Goal: Task Accomplishment & Management: Manage account settings

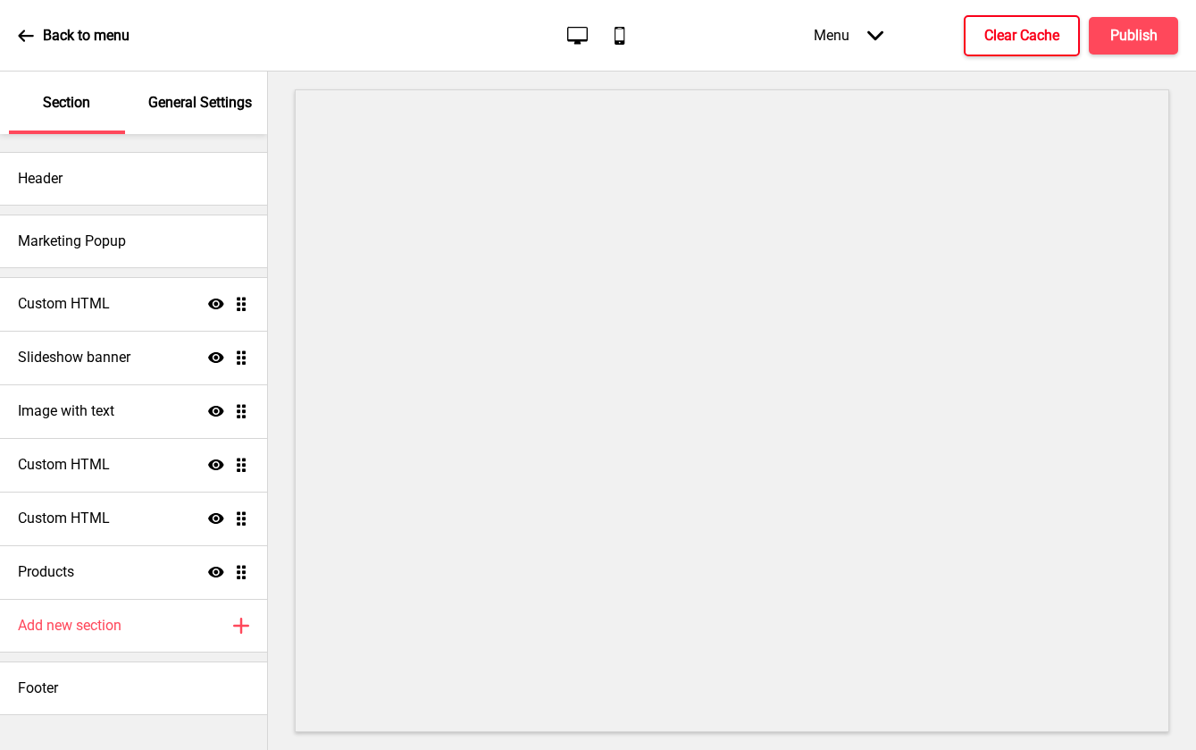
click at [995, 55] on button "Clear Cache" at bounding box center [1022, 35] width 116 height 41
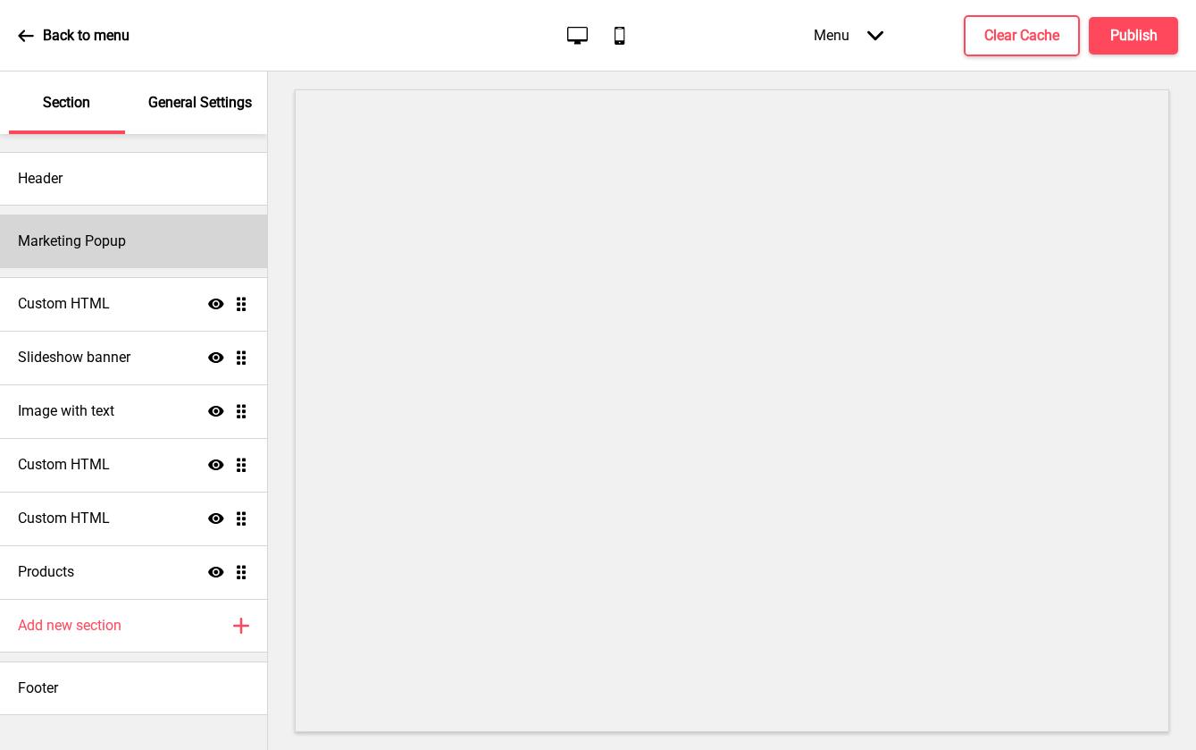
click at [21, 221] on div "Marketing Popup" at bounding box center [133, 241] width 267 height 54
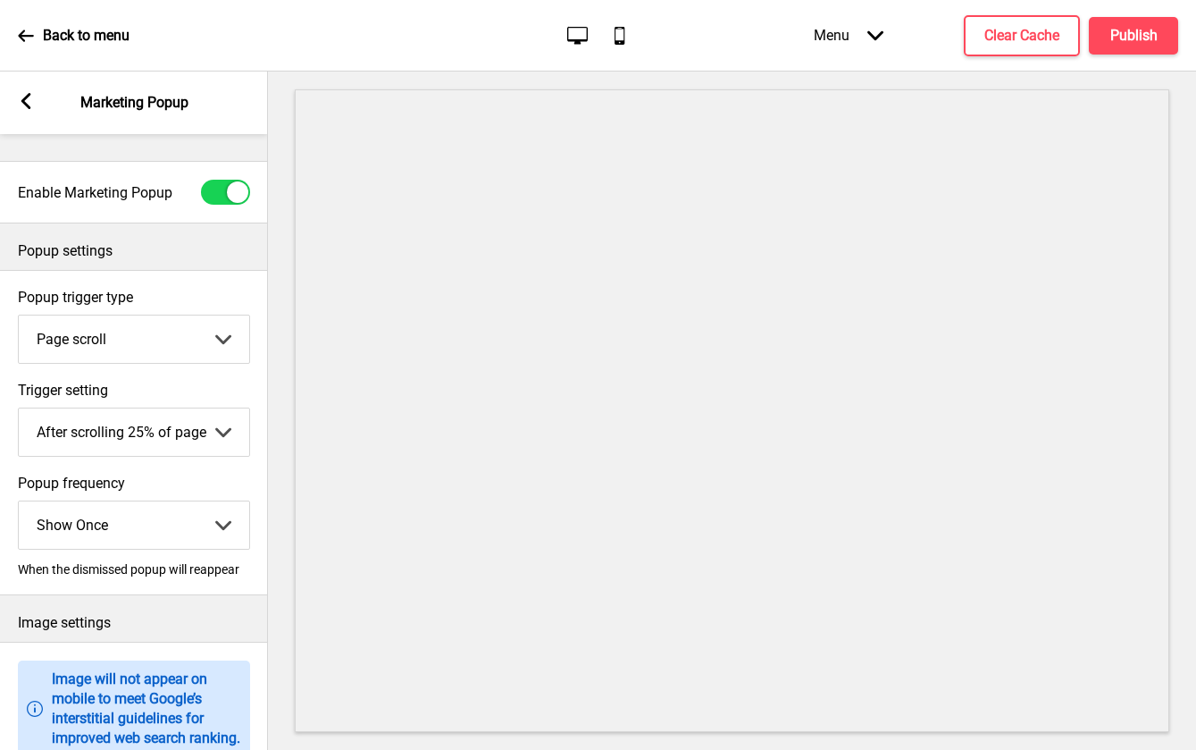
click at [37, 106] on div "Arrow left Marketing Popup" at bounding box center [134, 102] width 268 height 63
click at [26, 105] on icon at bounding box center [26, 101] width 10 height 16
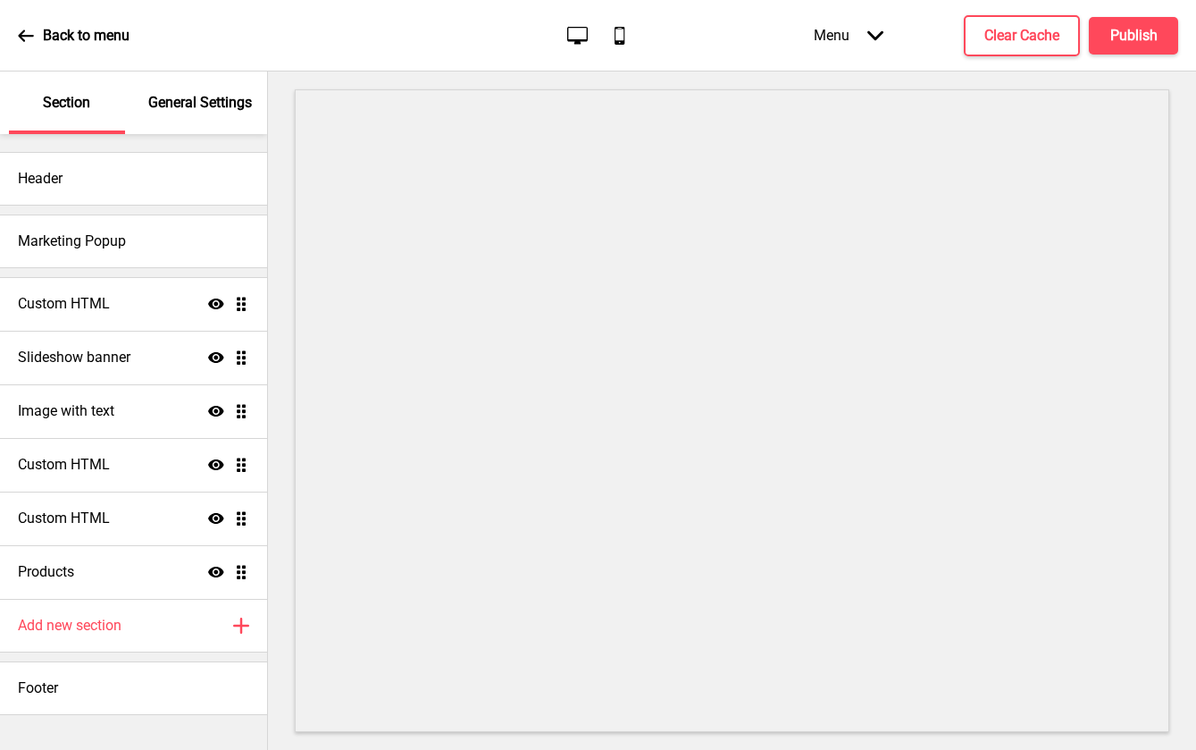
click at [197, 99] on p "General Settings" at bounding box center [200, 103] width 104 height 20
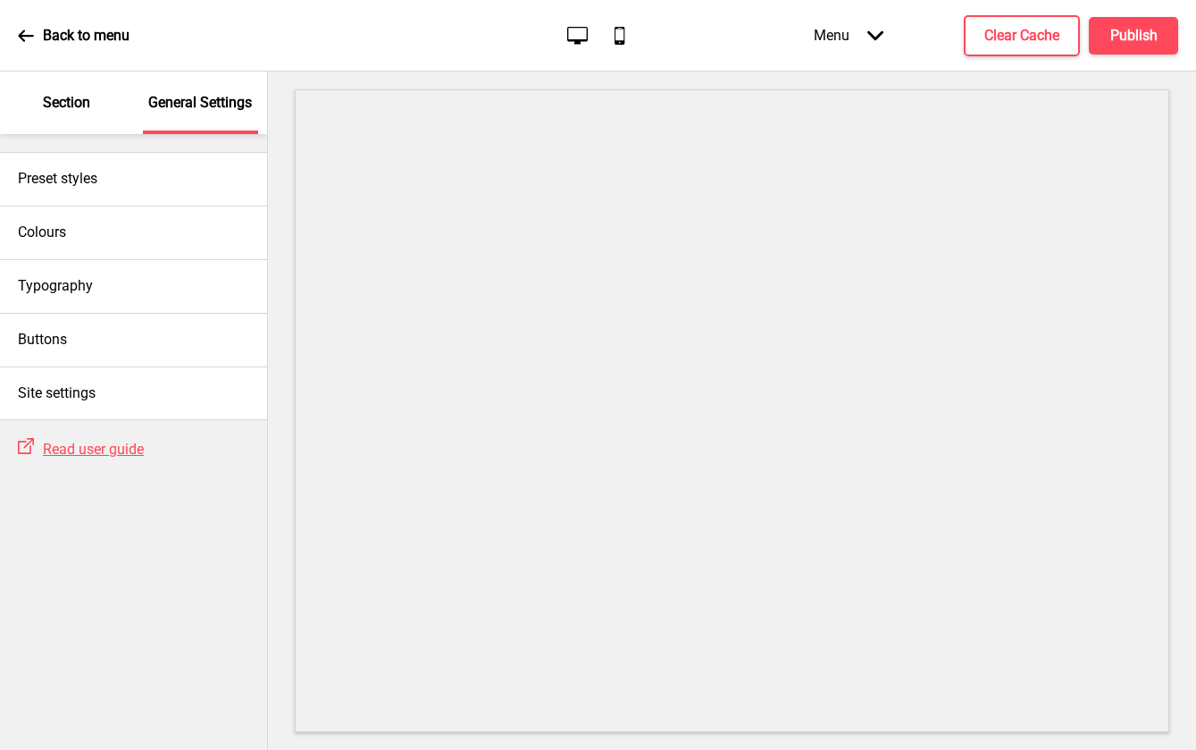
click at [79, 96] on p "Section" at bounding box center [66, 103] width 47 height 20
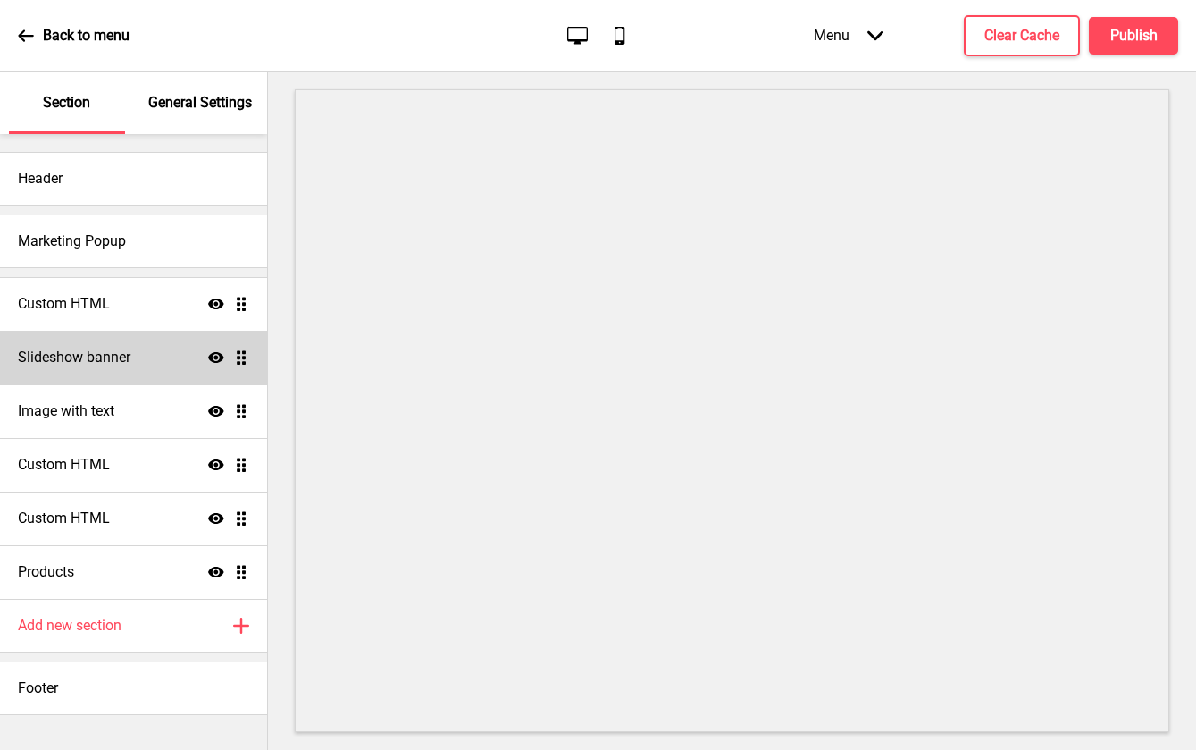
click at [158, 364] on div "Slideshow banner Show Drag" at bounding box center [133, 358] width 267 height 54
select select "10000"
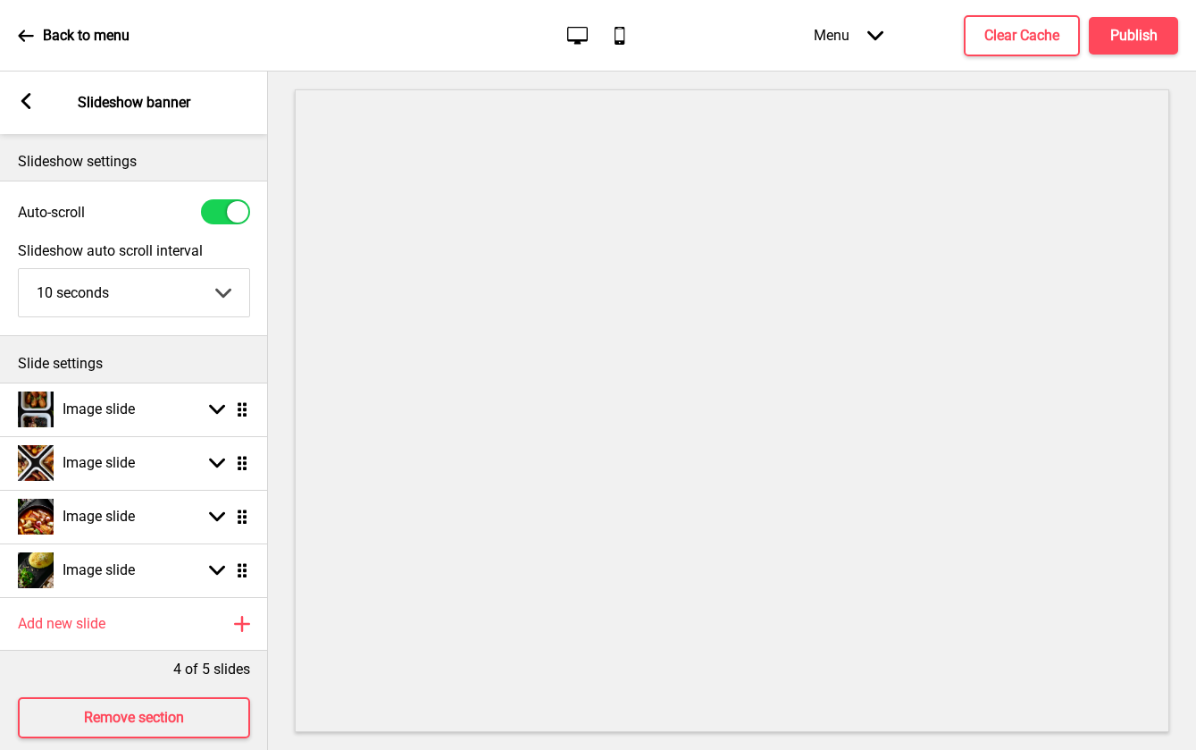
click at [158, 364] on p "Slide settings" at bounding box center [134, 364] width 232 height 20
click at [24, 99] on icon at bounding box center [26, 101] width 10 height 16
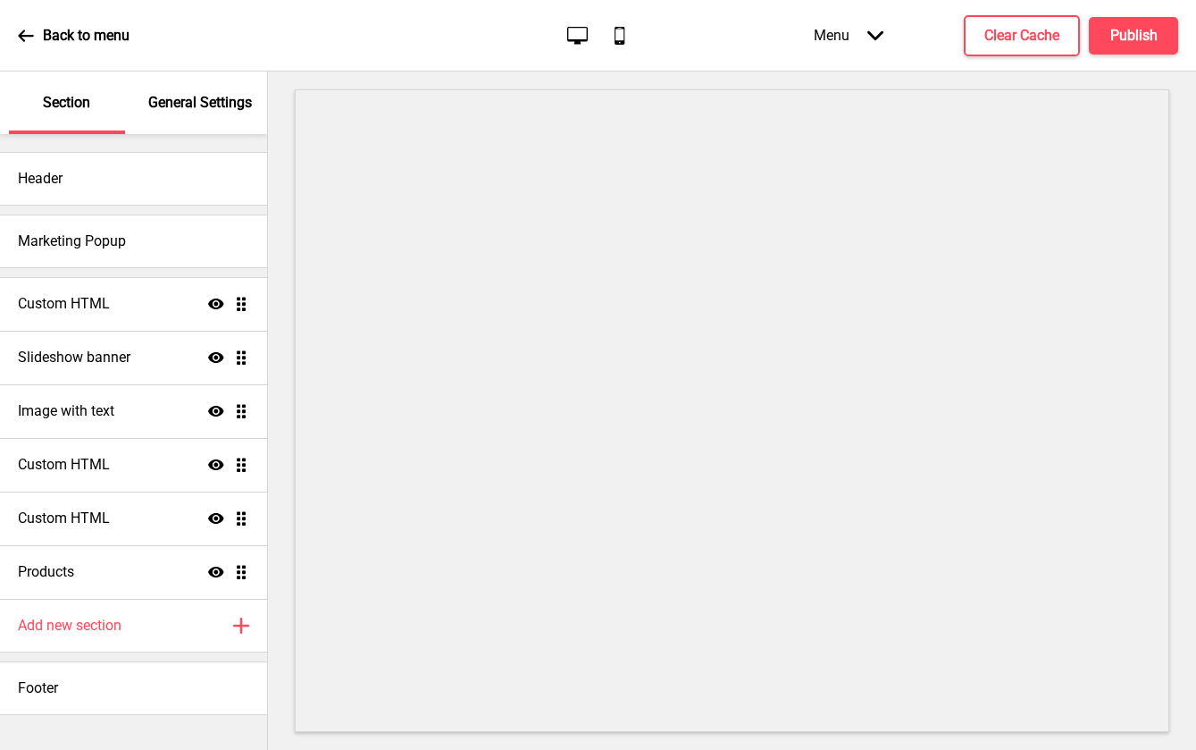
click at [20, 38] on icon at bounding box center [26, 36] width 16 height 16
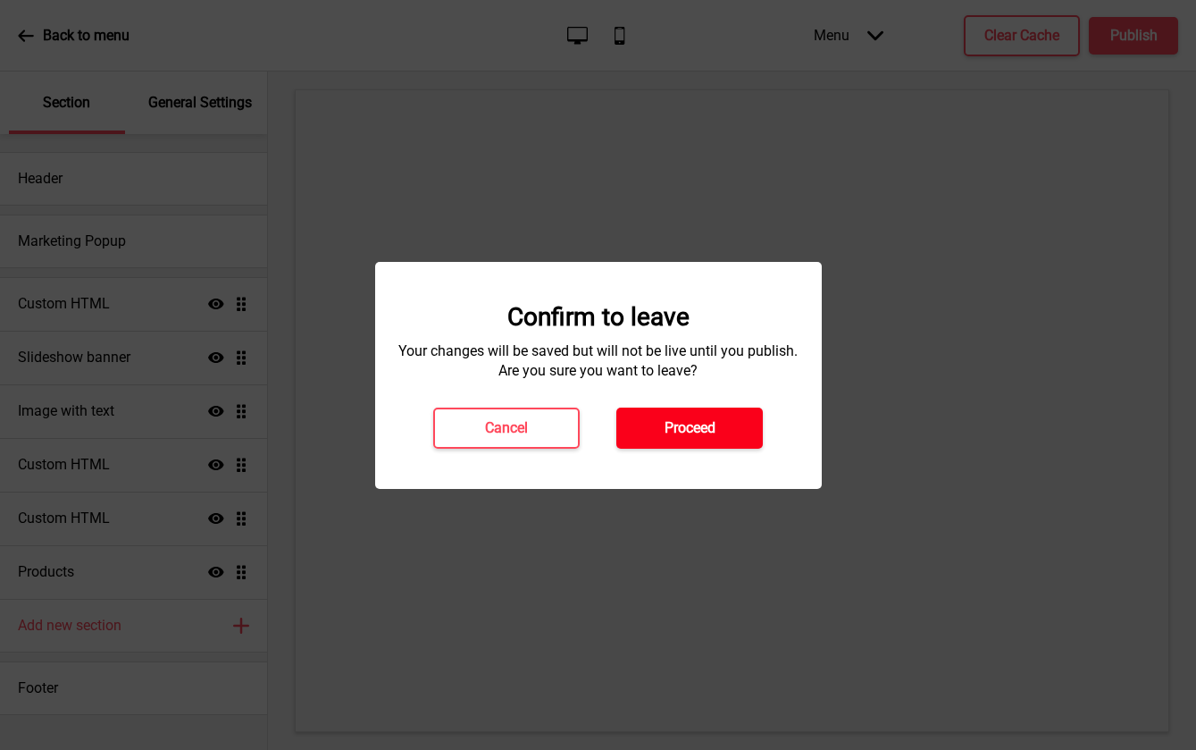
click at [722, 416] on button "Proceed" at bounding box center [690, 427] width 147 height 41
